Goal: Find specific page/section: Find specific page/section

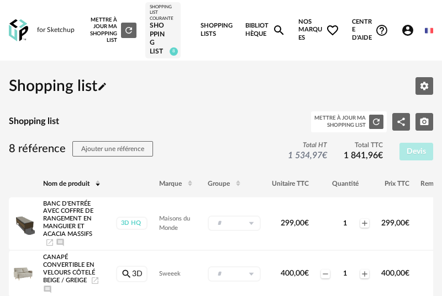
scroll to position [284, 0]
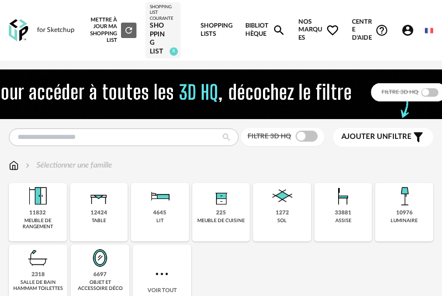
click at [160, 32] on div "Shopping list" at bounding box center [163, 39] width 26 height 34
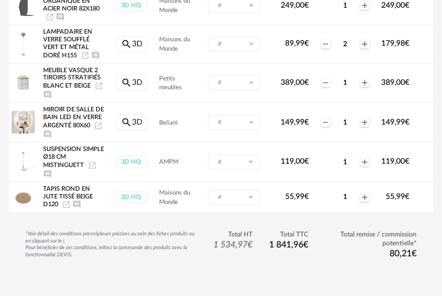
scroll to position [322, 0]
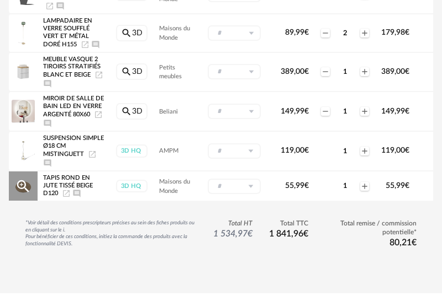
click at [75, 198] on icon "Ajouter un commentaire" at bounding box center [76, 193] width 7 height 7
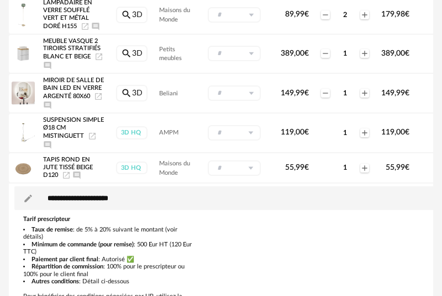
scroll to position [314, 0]
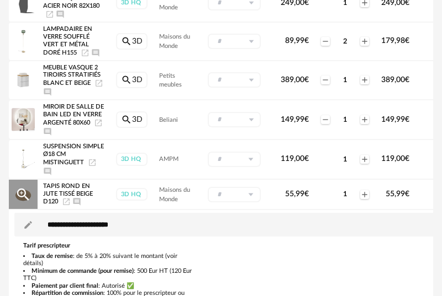
click at [65, 206] on icon "Launch icon" at bounding box center [66, 202] width 9 height 9
click at [77, 206] on icon "Ajouter un commentaire" at bounding box center [76, 202] width 9 height 9
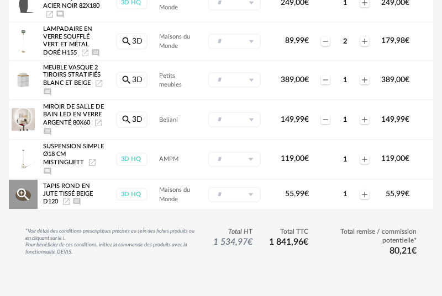
click at [67, 205] on icon "Launch icon" at bounding box center [66, 202] width 7 height 7
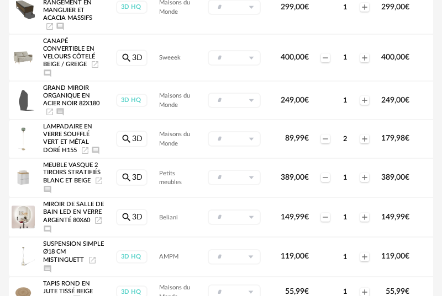
scroll to position [0, 0]
